Goal: Download file/media

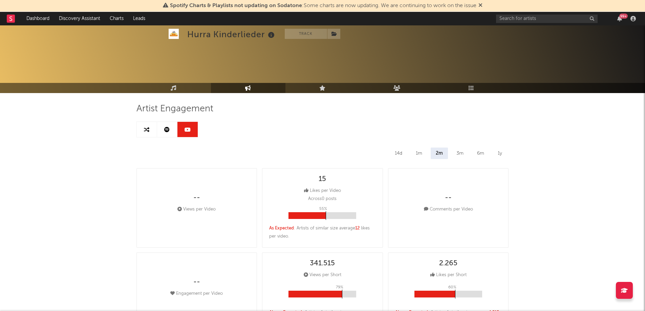
select select "All"
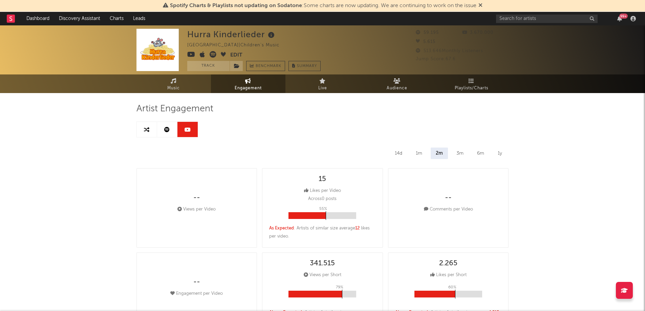
click at [189, 55] on icon at bounding box center [191, 54] width 8 height 7
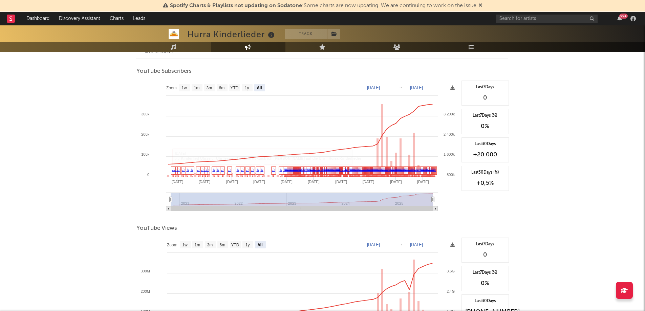
scroll to position [542, 0]
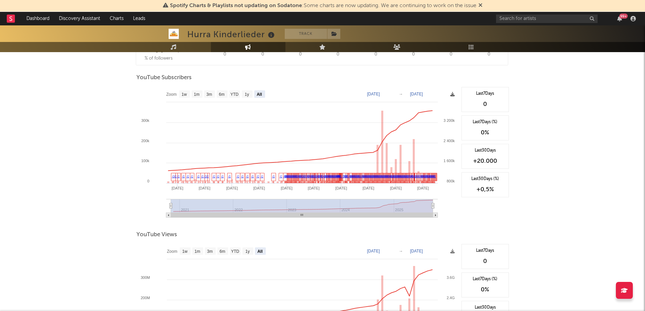
click at [454, 93] on icon at bounding box center [452, 94] width 4 height 4
click at [434, 76] on div "YouTube Subscribers" at bounding box center [322, 78] width 372 height 12
click at [368, 94] on text "[DATE]" at bounding box center [373, 94] width 13 height 5
click at [374, 93] on input "[DATE]" at bounding box center [377, 94] width 31 height 7
type input "[DATE]"
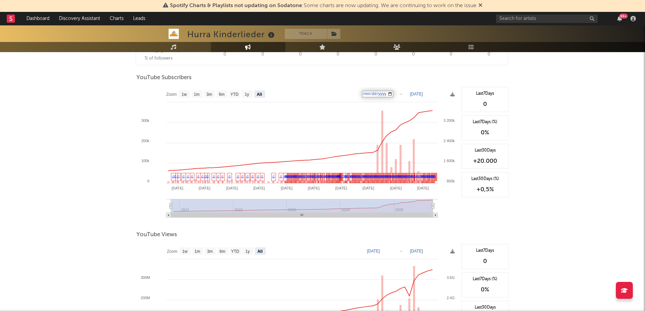
click at [353, 93] on rect at bounding box center [297, 154] width 322 height 135
click at [453, 95] on icon at bounding box center [452, 94] width 4 height 4
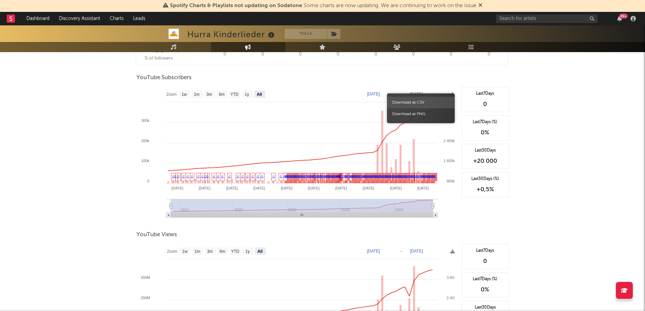
click at [420, 103] on span "Download as CSV" at bounding box center [421, 103] width 68 height 12
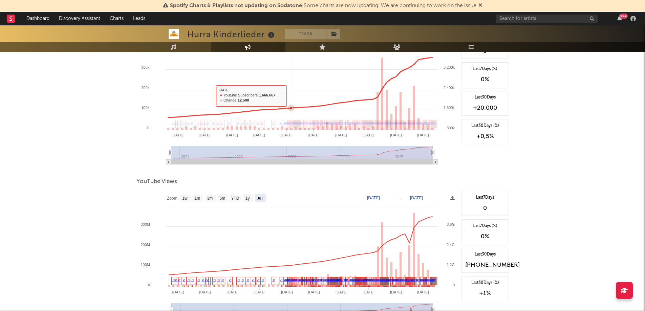
scroll to position [658, 0]
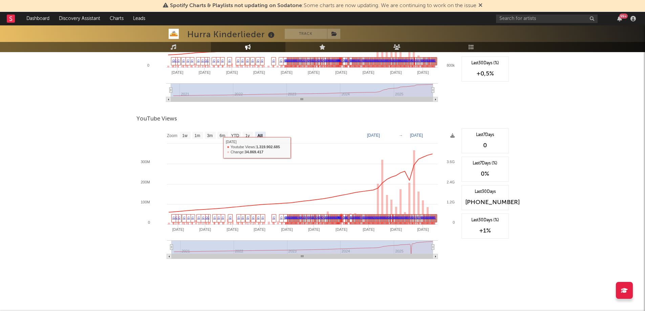
click at [457, 115] on div "YouTube Views" at bounding box center [322, 119] width 372 height 12
click at [453, 136] on icon at bounding box center [452, 135] width 4 height 4
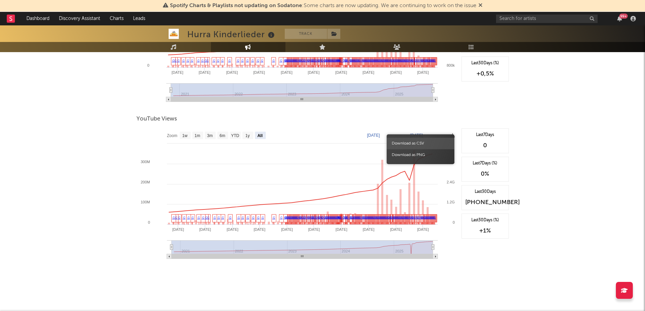
click at [426, 143] on span "Download as CSV" at bounding box center [421, 144] width 68 height 12
